Goal: Task Accomplishment & Management: Manage account settings

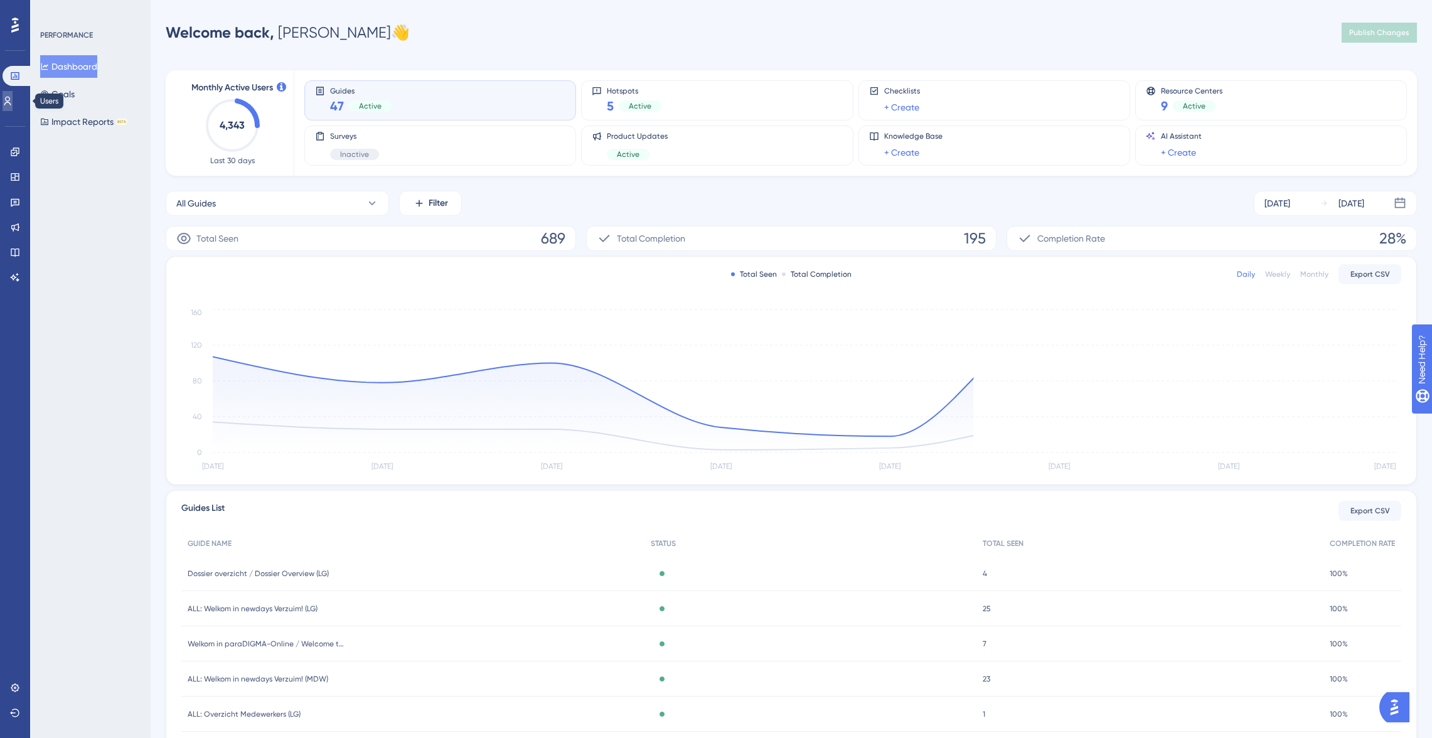
click at [13, 91] on link at bounding box center [8, 101] width 10 height 20
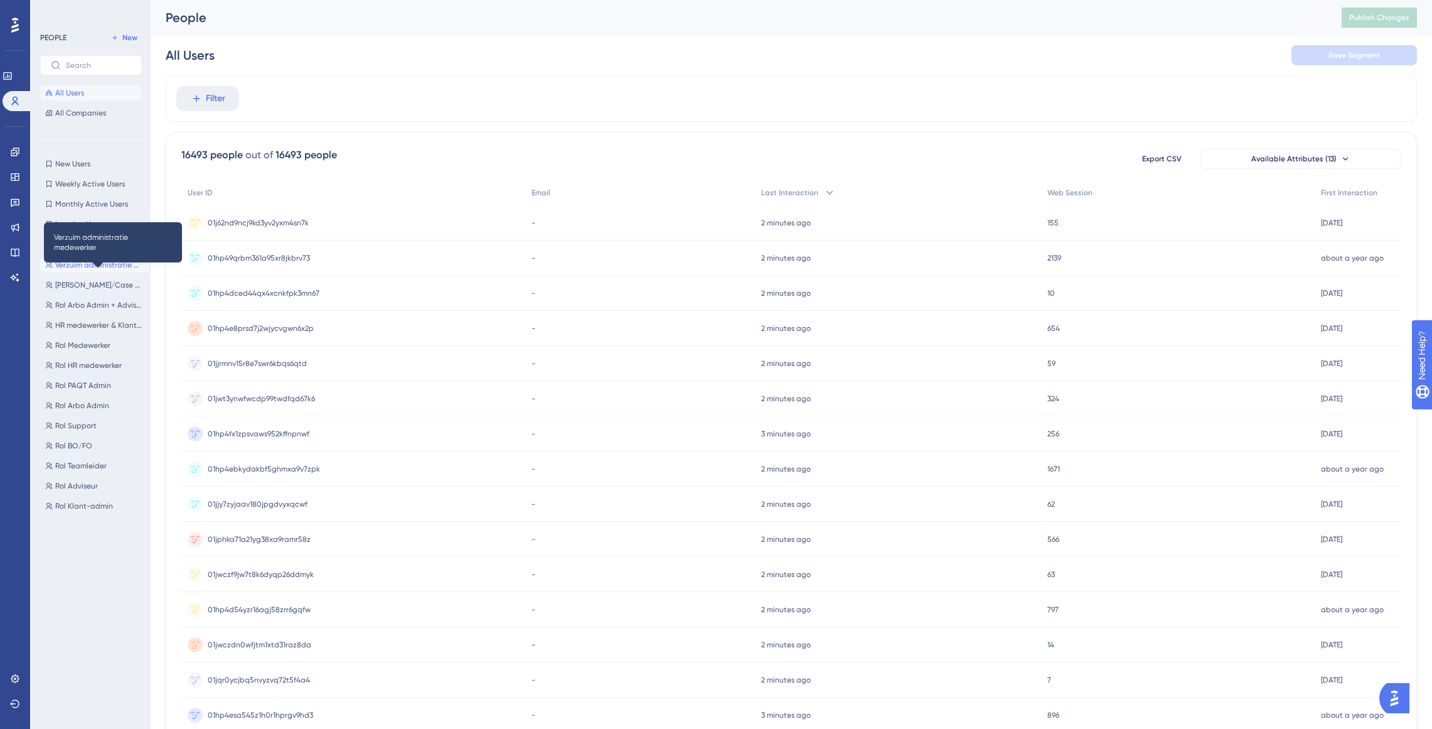
click at [104, 267] on span "Verzuim administratie medewerker" at bounding box center [99, 265] width 89 height 10
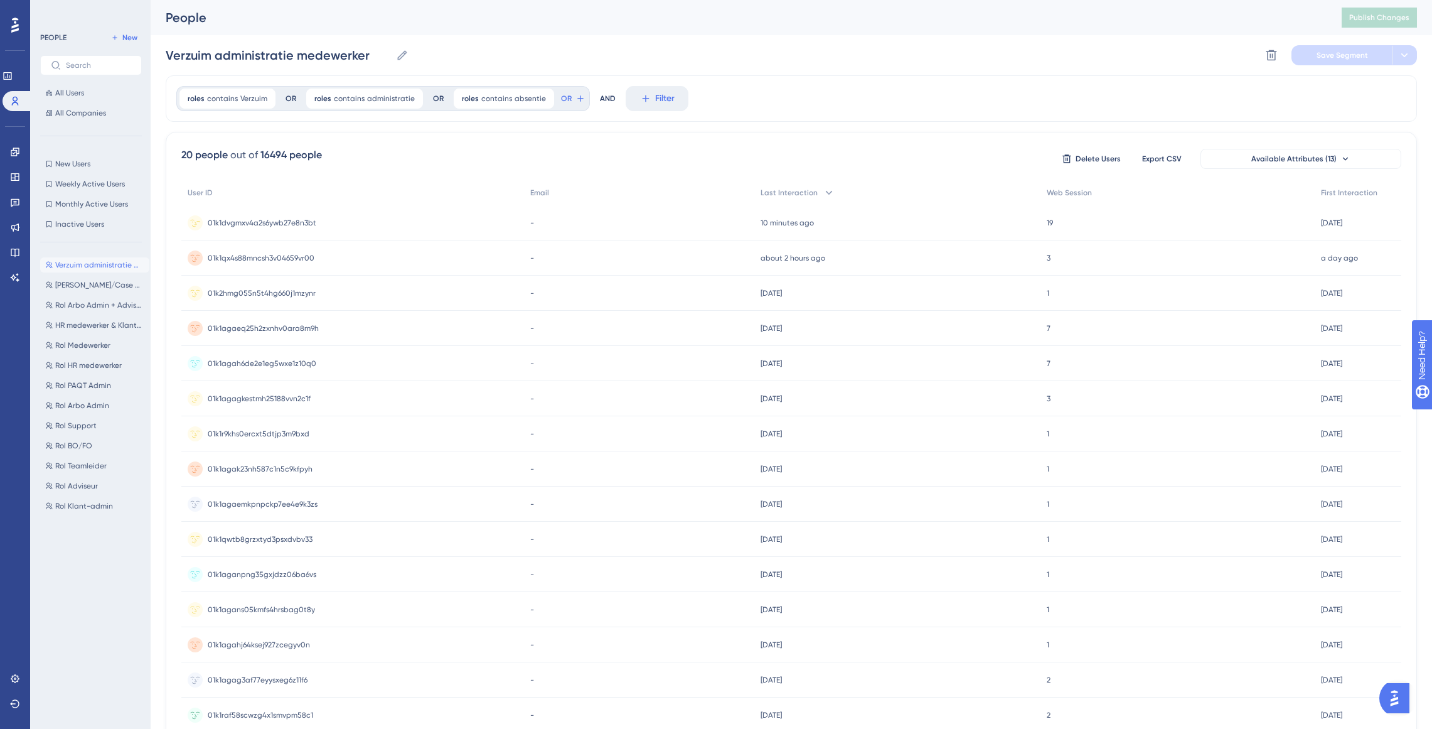
click at [312, 214] on div "01k1dvgmxv4a2s6ywb27e8n3bt 01k1dvgmxv4a2s6ywb27e8n3bt" at bounding box center [262, 222] width 109 height 35
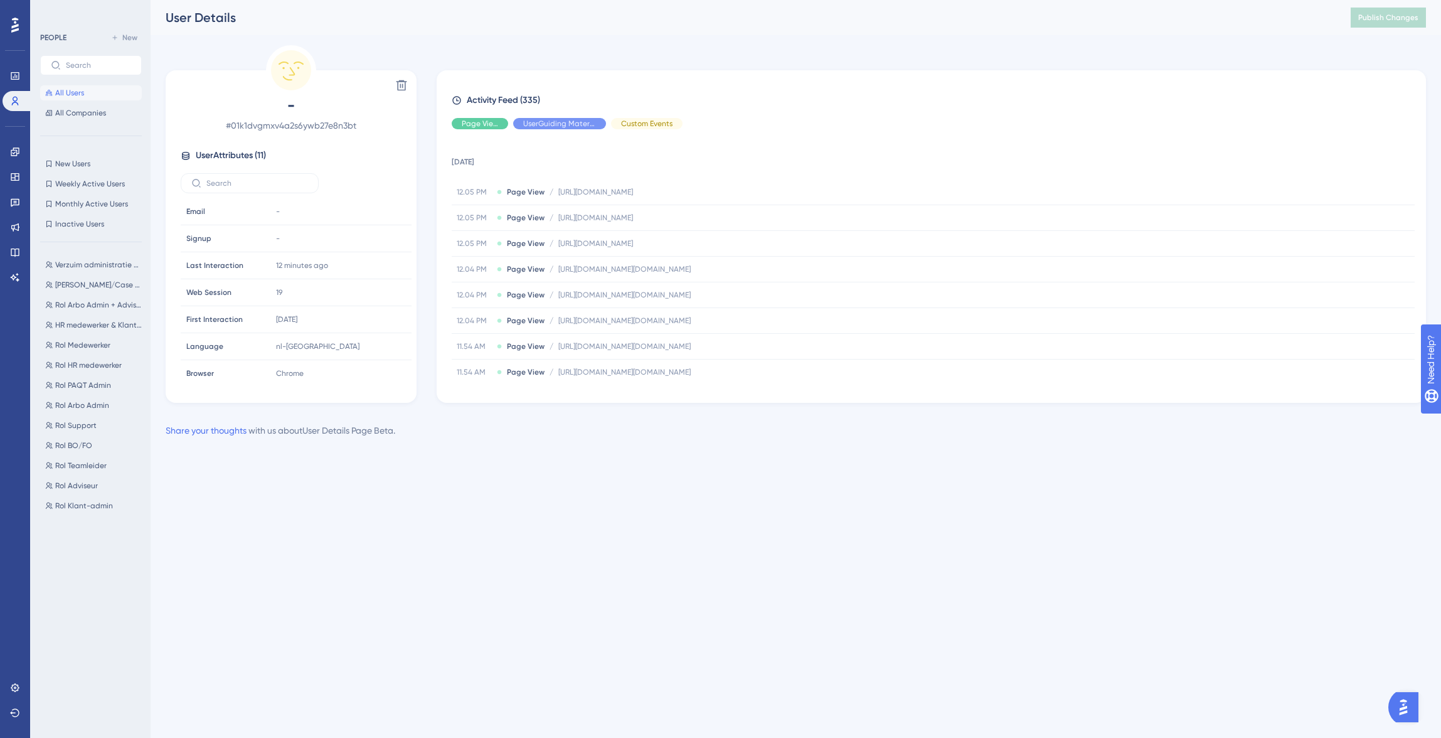
click at [68, 87] on button "All Users" at bounding box center [91, 92] width 102 height 15
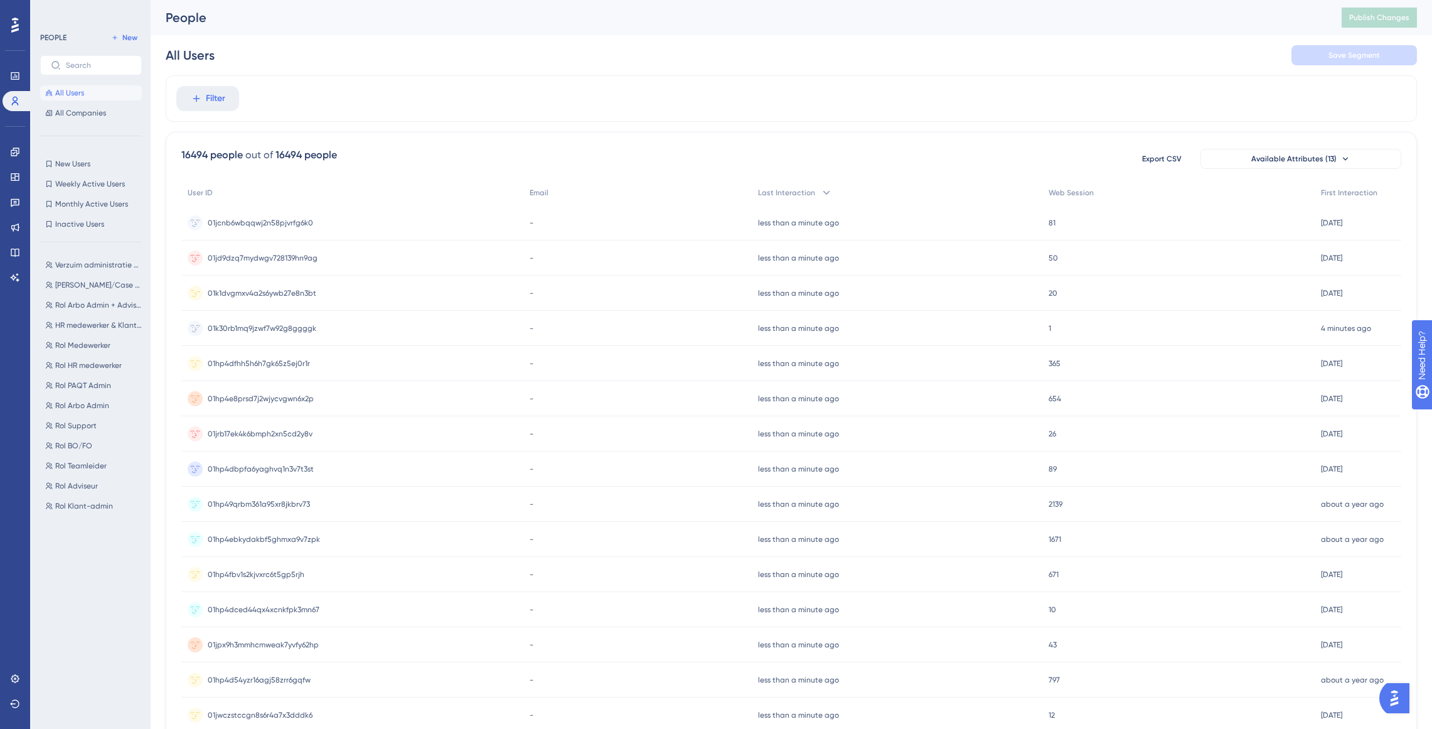
click at [323, 292] on div "01k1dvgmxv4a2s6ywb27e8n3bt 01k1dvgmxv4a2s6ywb27e8n3bt" at bounding box center [352, 292] width 342 height 35
